Goal: Navigation & Orientation: Locate item on page

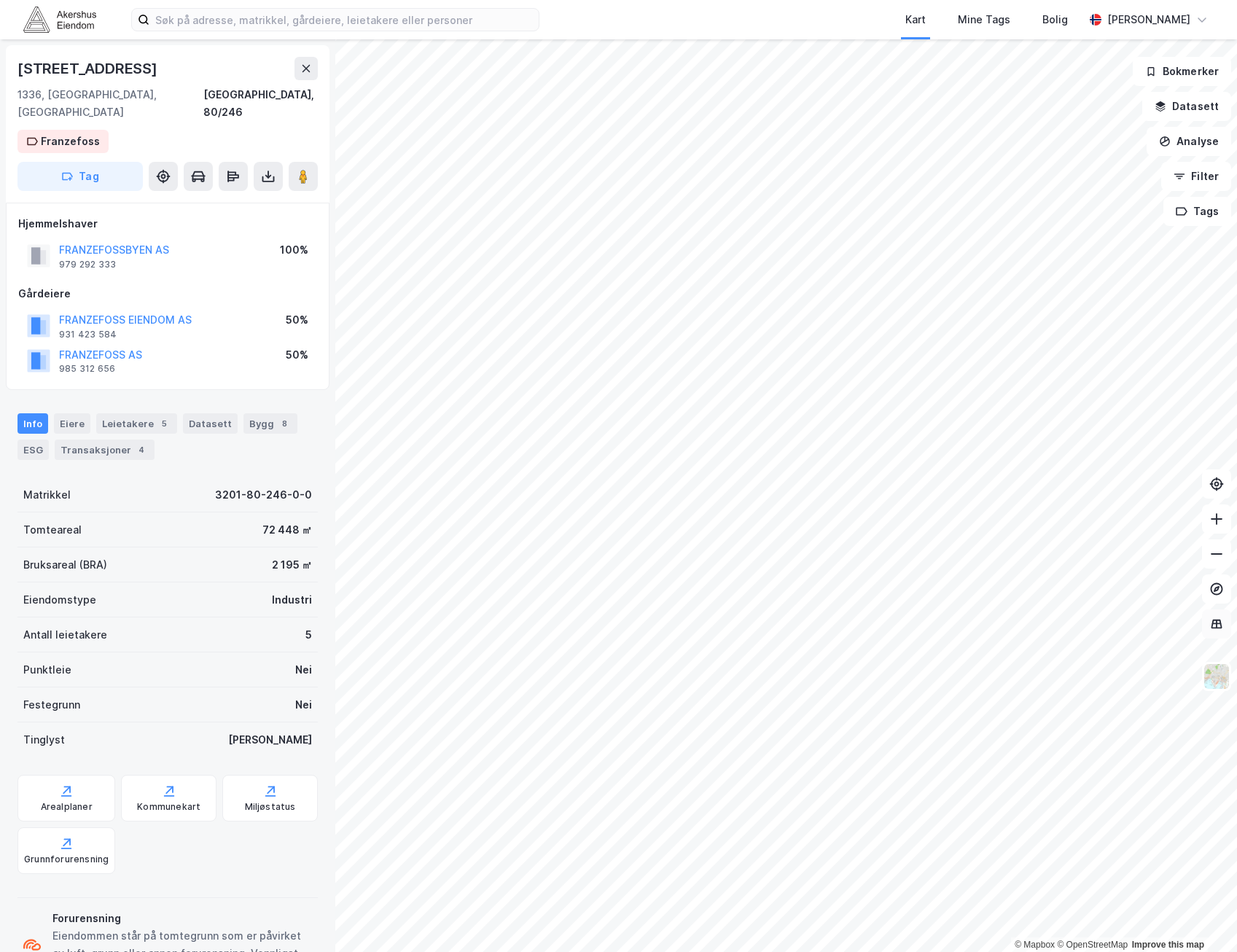
click at [1214, 623] on icon at bounding box center [1216, 624] width 9 height 2
click at [1226, 626] on button at bounding box center [1216, 624] width 29 height 29
click at [1212, 682] on img at bounding box center [1216, 676] width 28 height 28
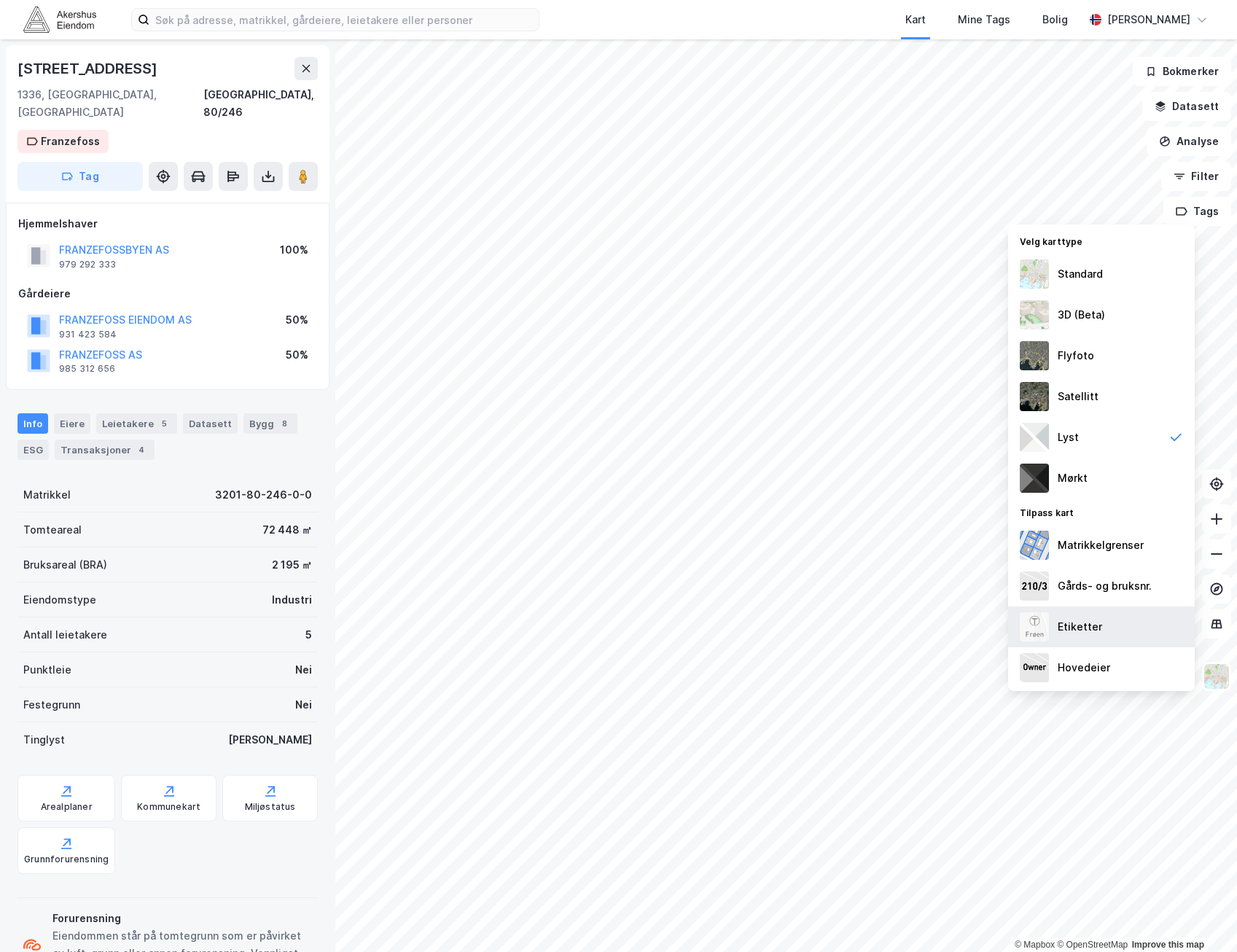
click at [1077, 630] on div "Etiketter" at bounding box center [1079, 626] width 44 height 18
